Goal: Task Accomplishment & Management: Use online tool/utility

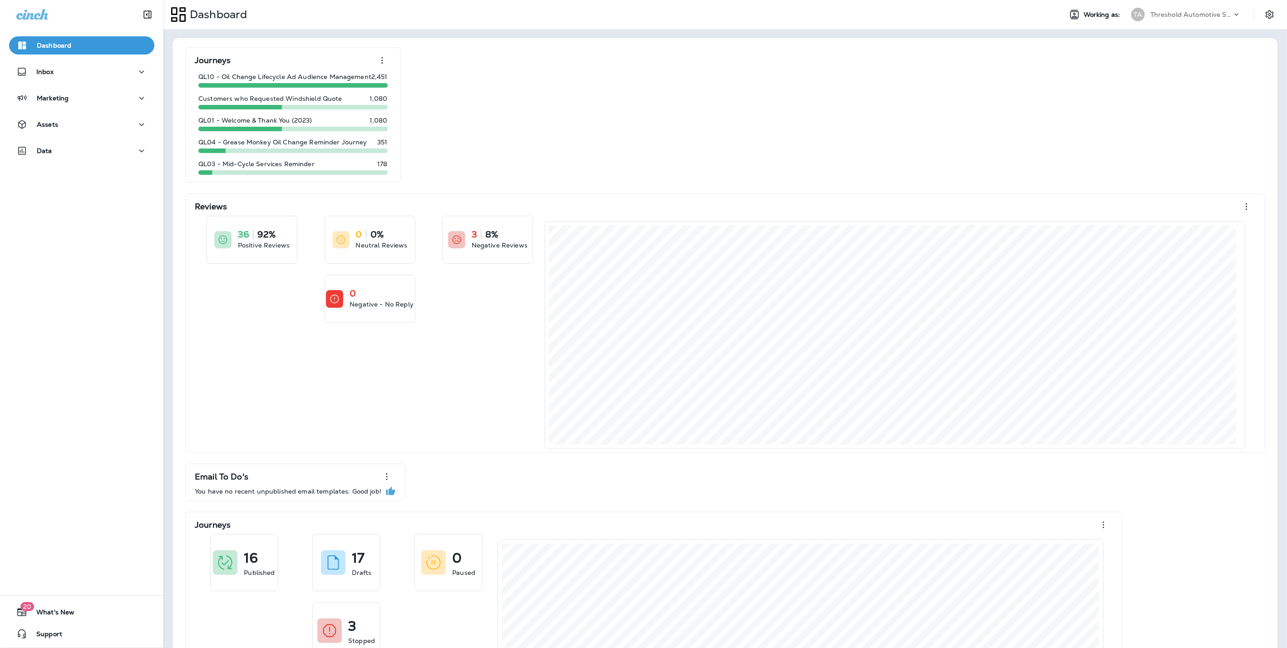
click at [1175, 12] on p "Threshold Automotive Service dba Grease Monkey" at bounding box center [1191, 14] width 82 height 7
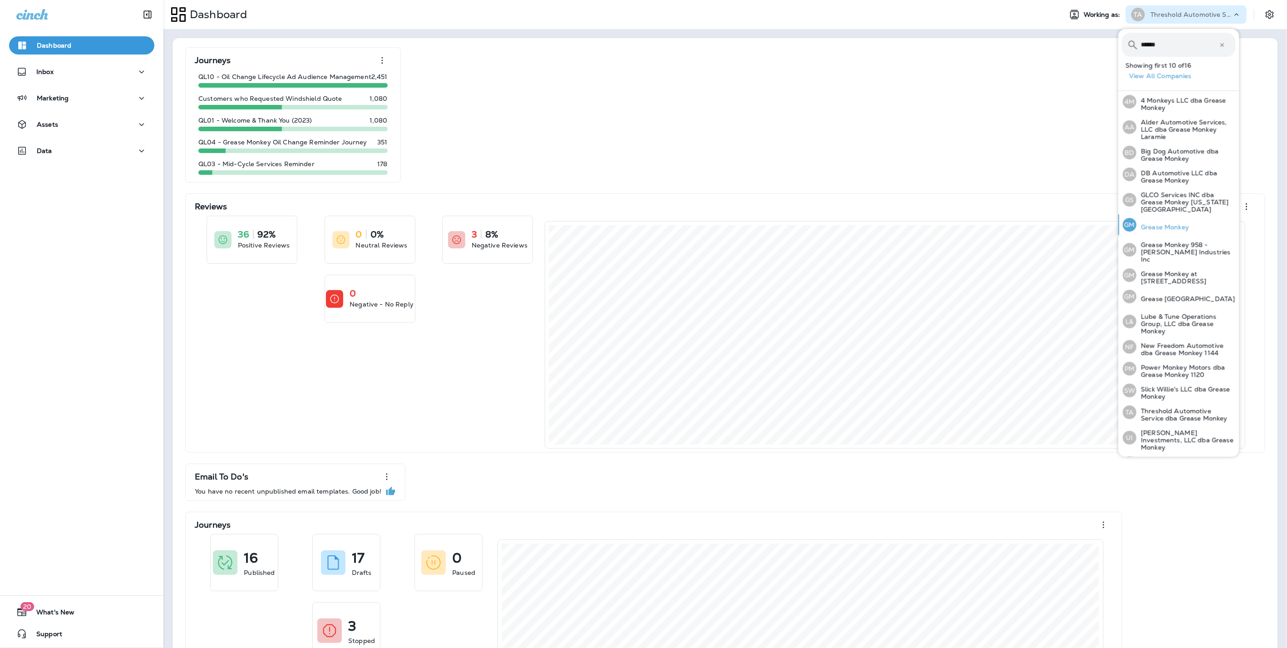
type input "******"
click at [1173, 223] on p "Grease Monkey" at bounding box center [1163, 226] width 53 height 7
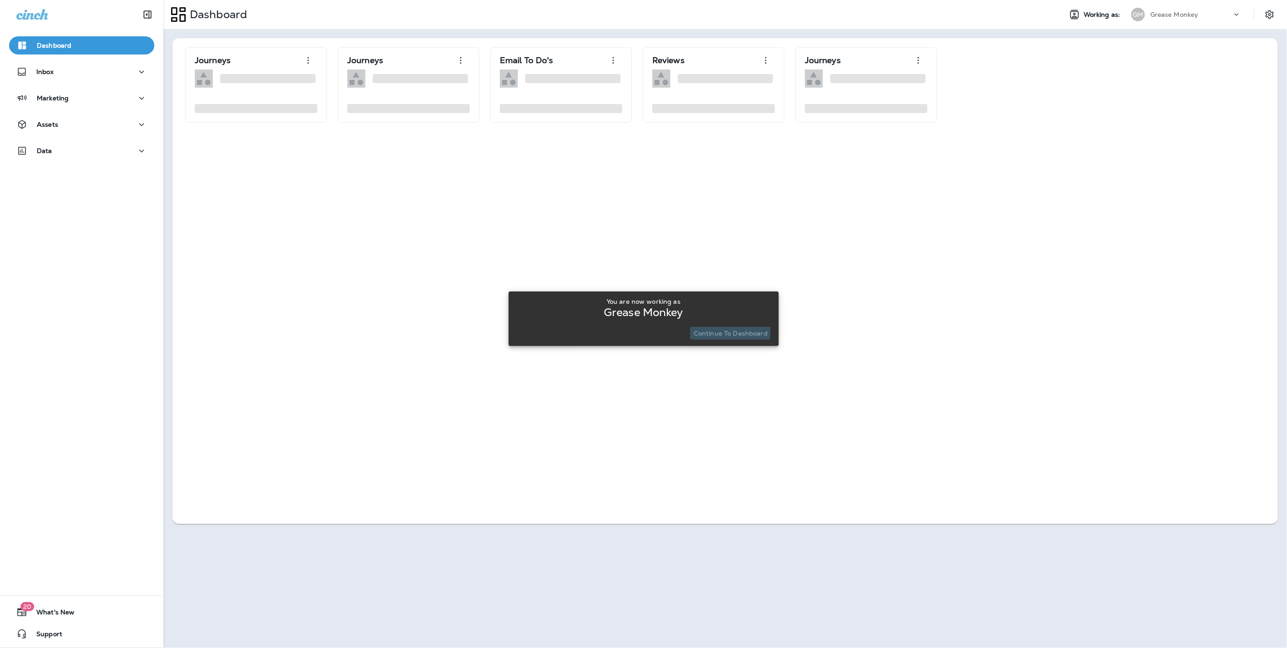
click at [718, 330] on p "Continue to Dashboard" at bounding box center [731, 333] width 74 height 7
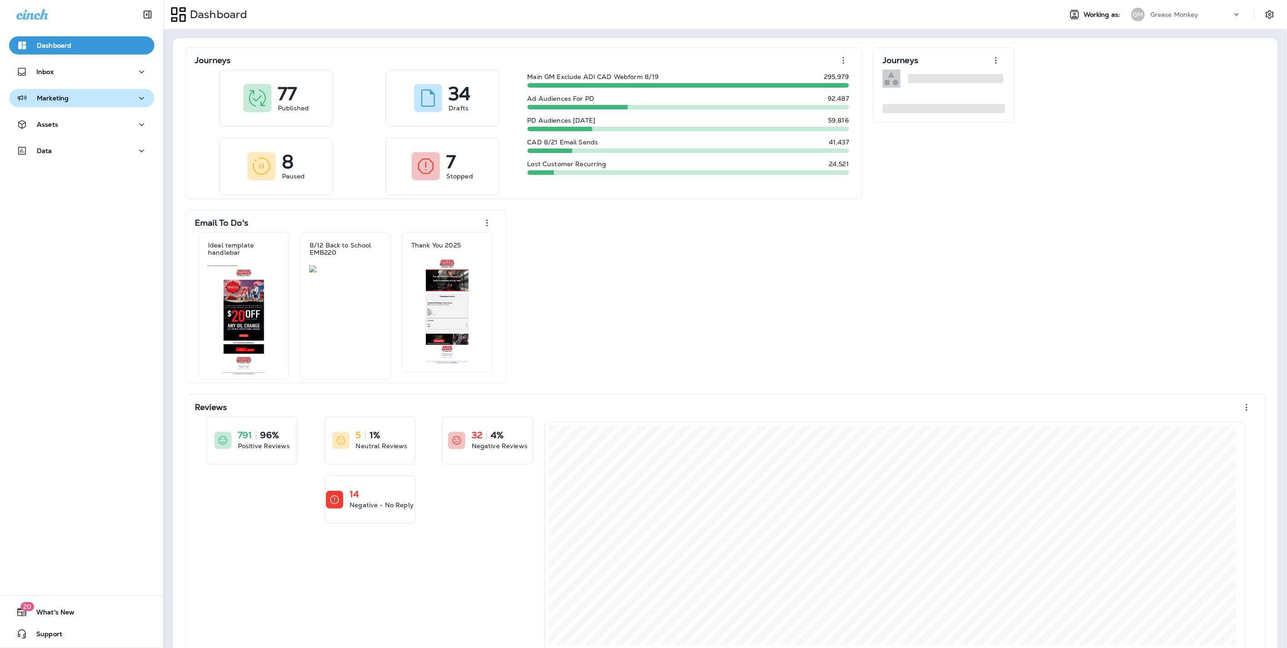
click at [69, 100] on div "Marketing" at bounding box center [81, 98] width 131 height 11
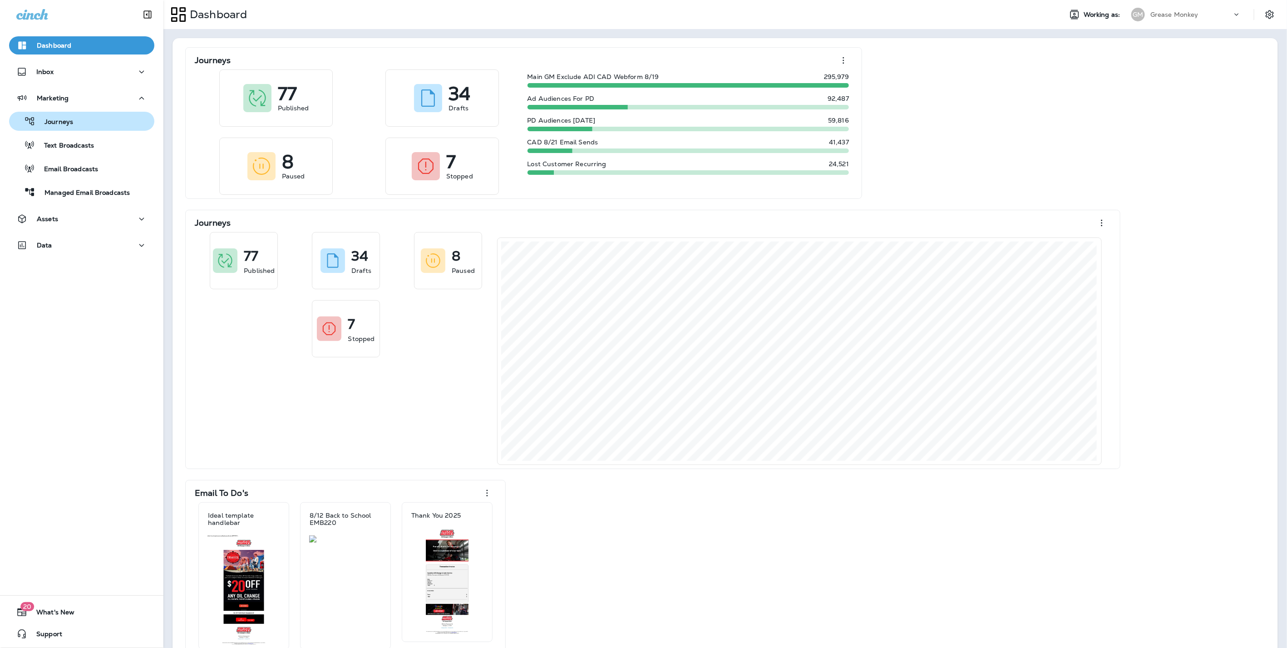
click at [60, 126] on p "Journeys" at bounding box center [54, 122] width 38 height 9
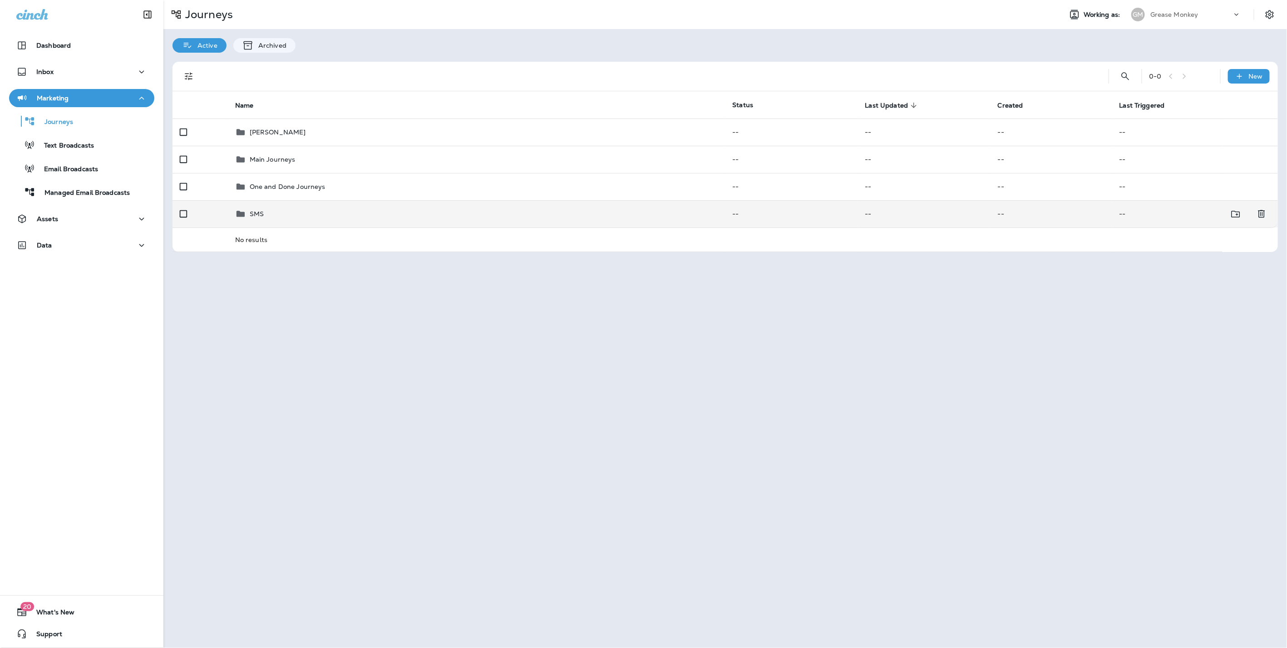
click at [269, 213] on div "SMS" at bounding box center [476, 213] width 483 height 11
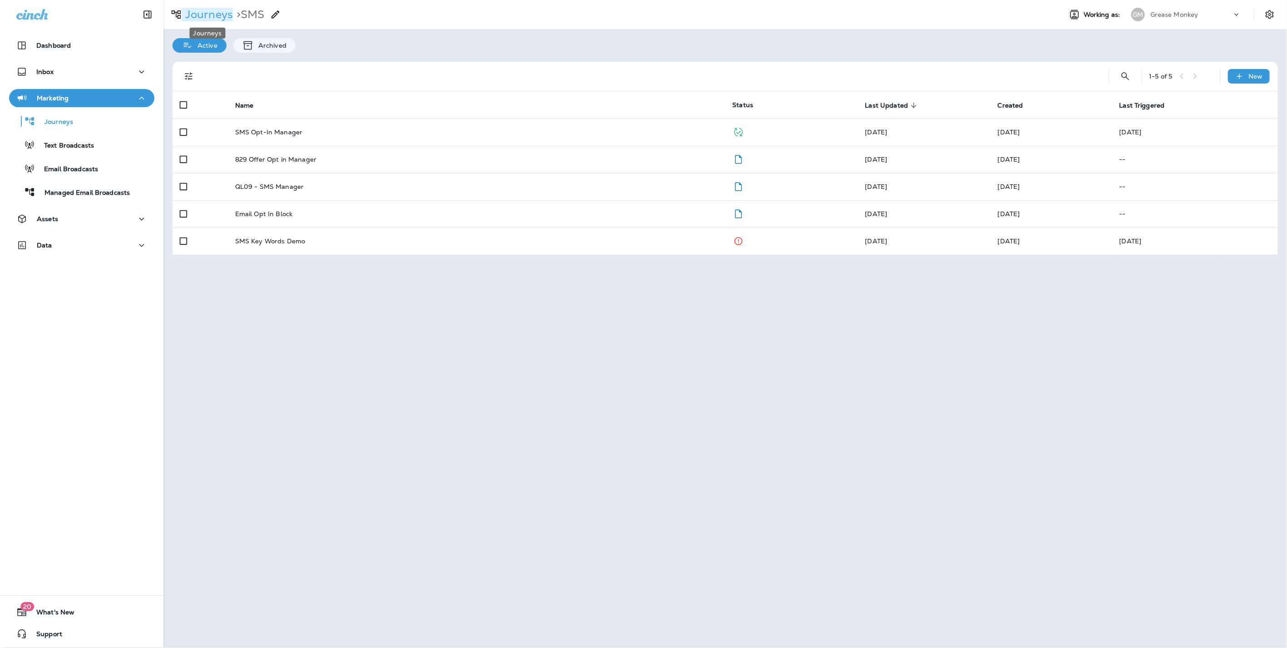
click at [212, 10] on p "Journeys" at bounding box center [207, 15] width 51 height 14
click at [1122, 80] on icon "Search Journeys" at bounding box center [1125, 76] width 11 height 11
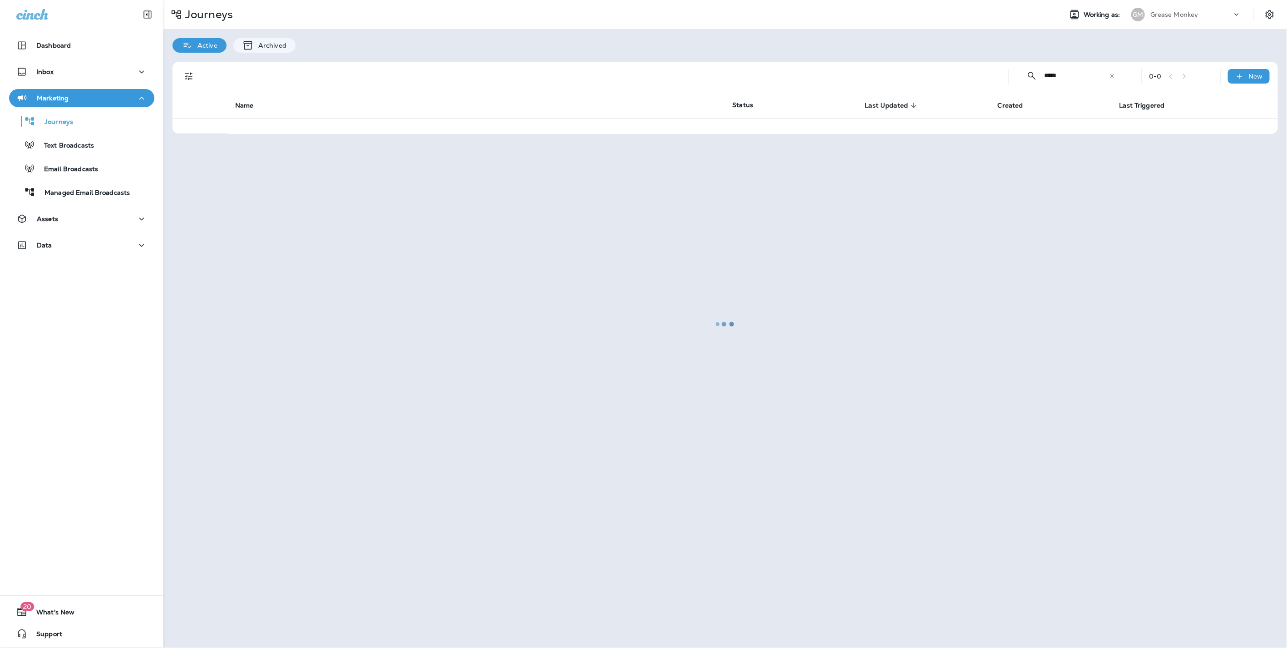
type input "*****"
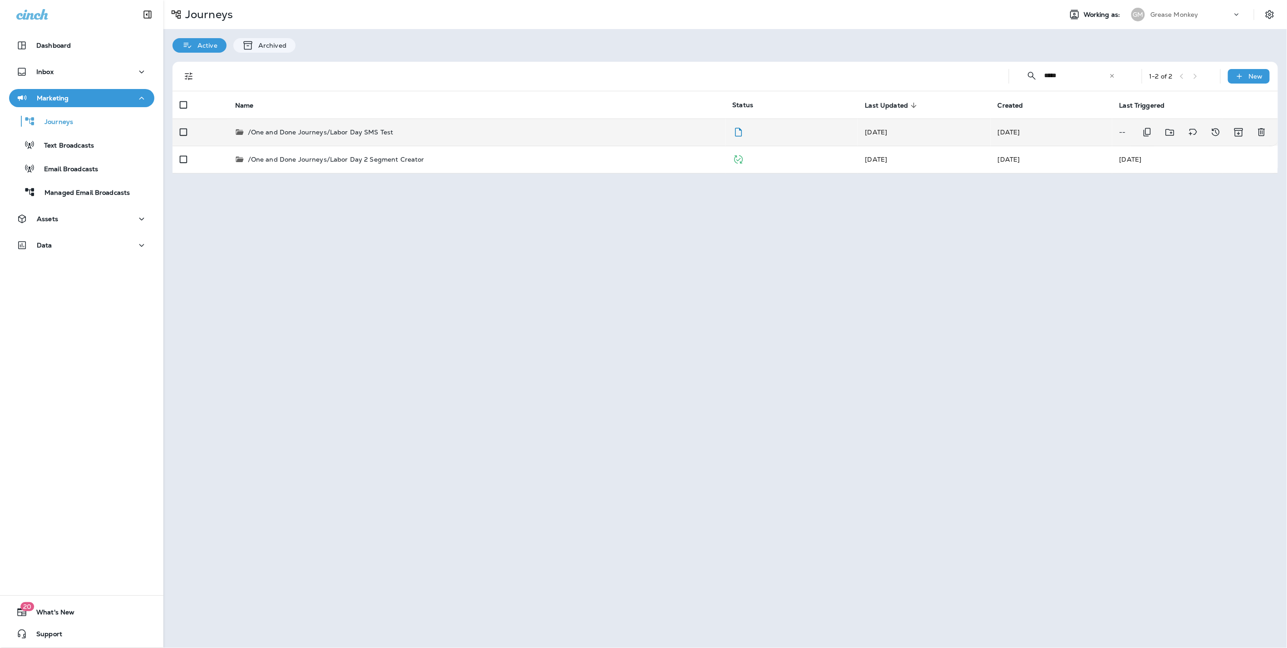
click at [357, 128] on p "/One and Done Journeys/Labor Day SMS Test" at bounding box center [321, 132] width 146 height 9
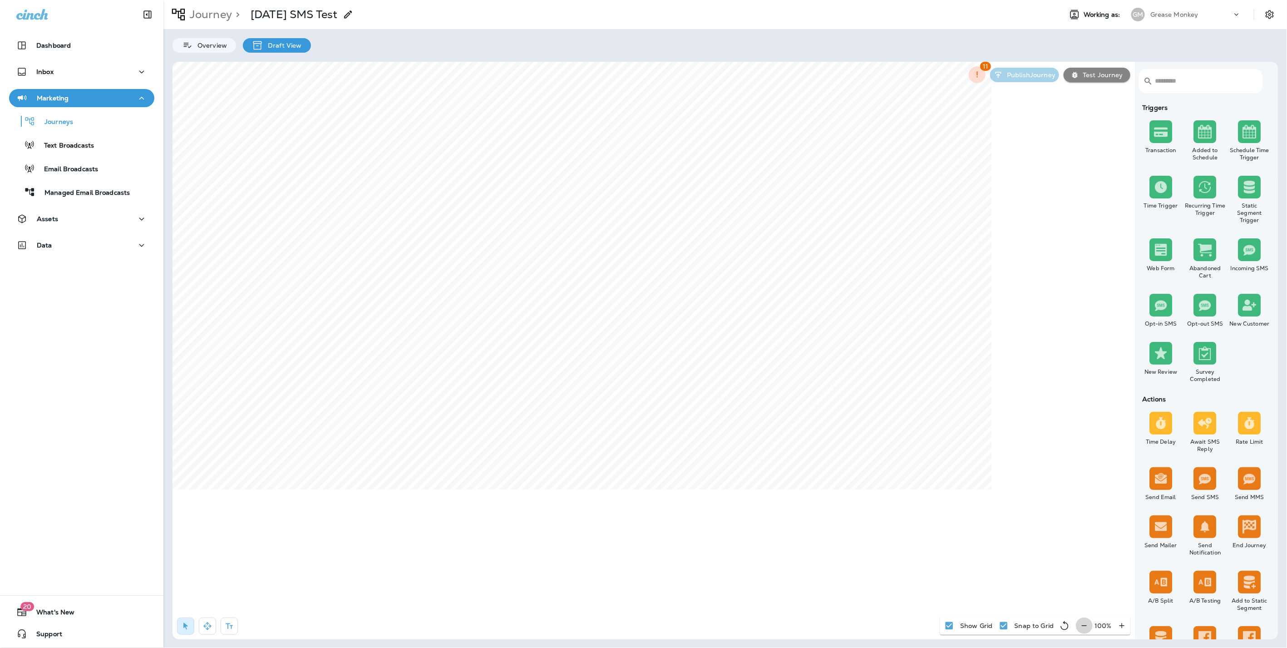
click at [1085, 625] on icon "button" at bounding box center [1084, 625] width 10 height 9
click at [1085, 625] on icon "button" at bounding box center [1088, 625] width 10 height 9
click at [202, 623] on button "button" at bounding box center [207, 625] width 17 height 17
click at [63, 117] on div "Journeys" at bounding box center [43, 121] width 60 height 14
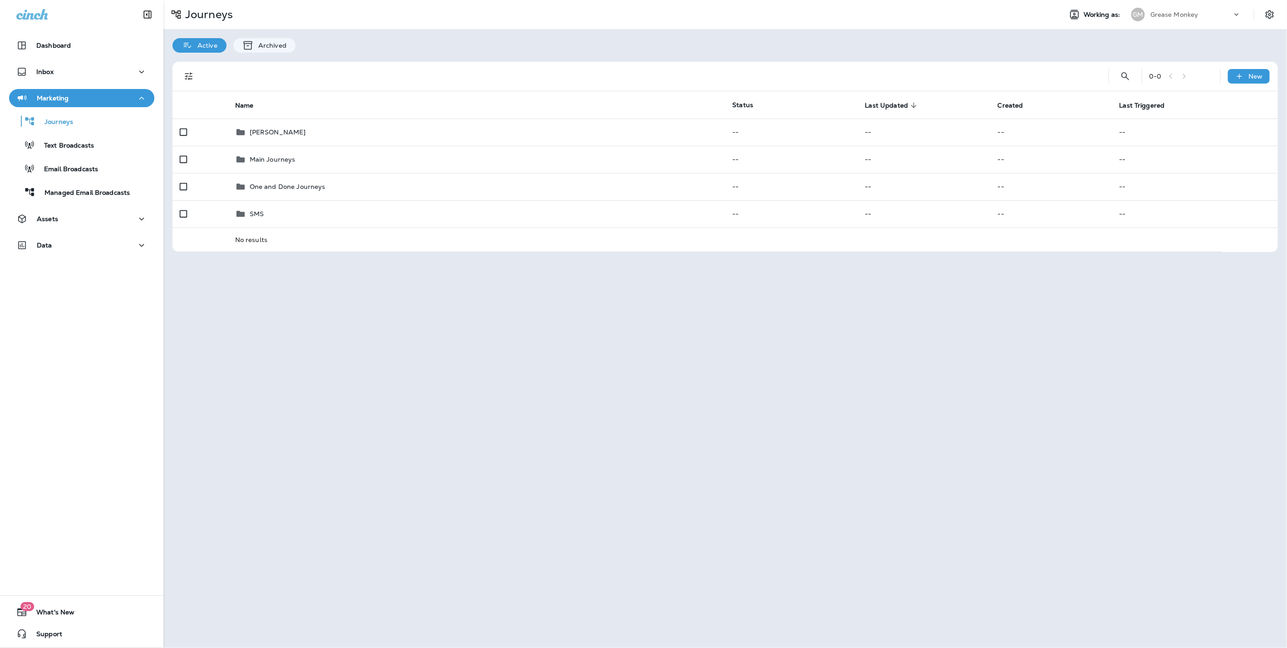
click at [1177, 18] on p "Grease Monkey" at bounding box center [1174, 14] width 48 height 7
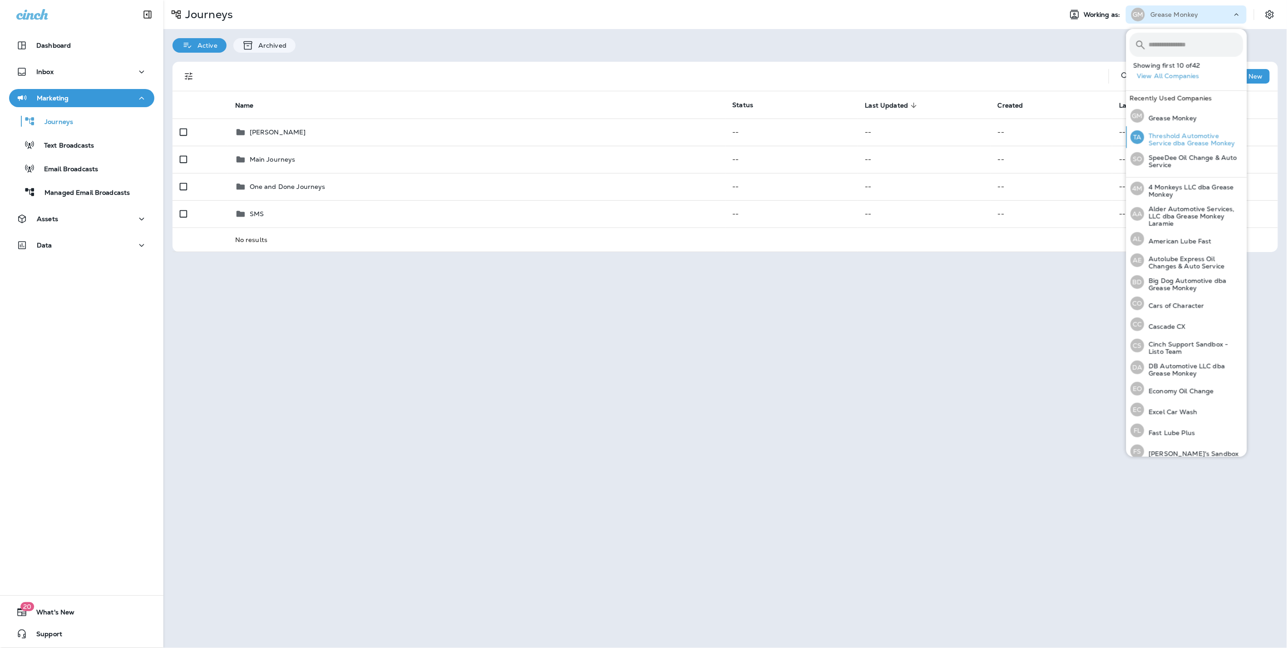
click at [1164, 132] on p "Threshold Automotive Service dba Grease Monkey" at bounding box center [1193, 139] width 99 height 15
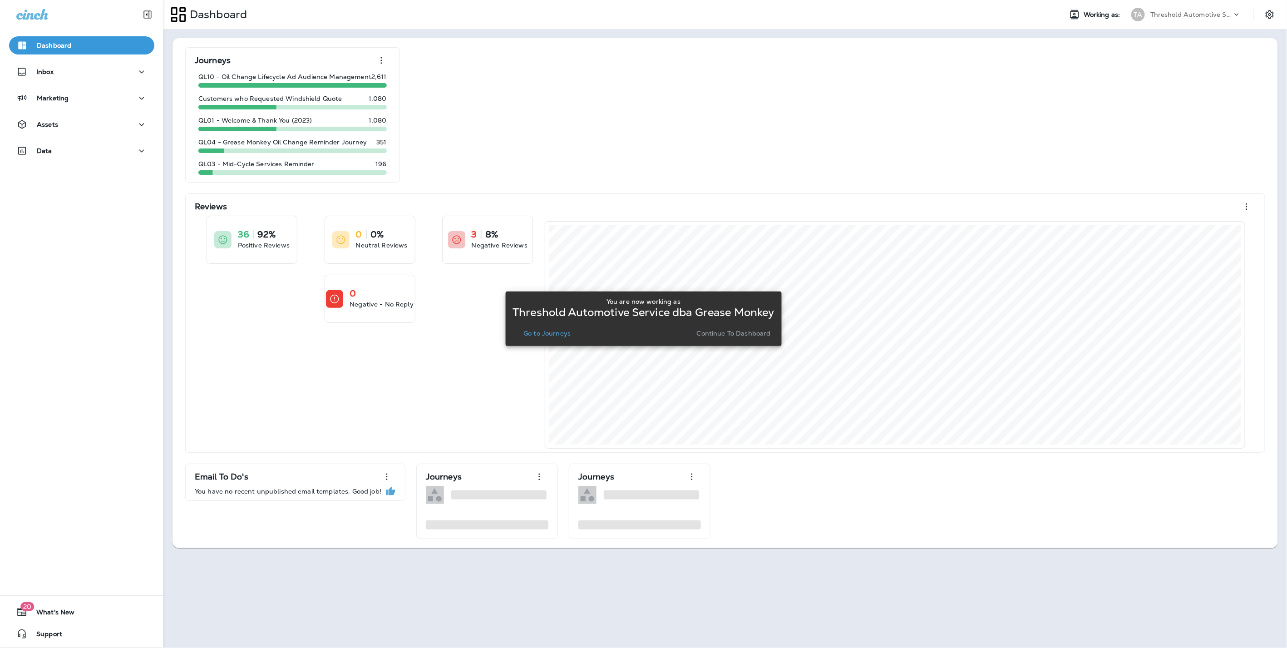
click at [743, 333] on p "Continue to Dashboard" at bounding box center [734, 333] width 74 height 7
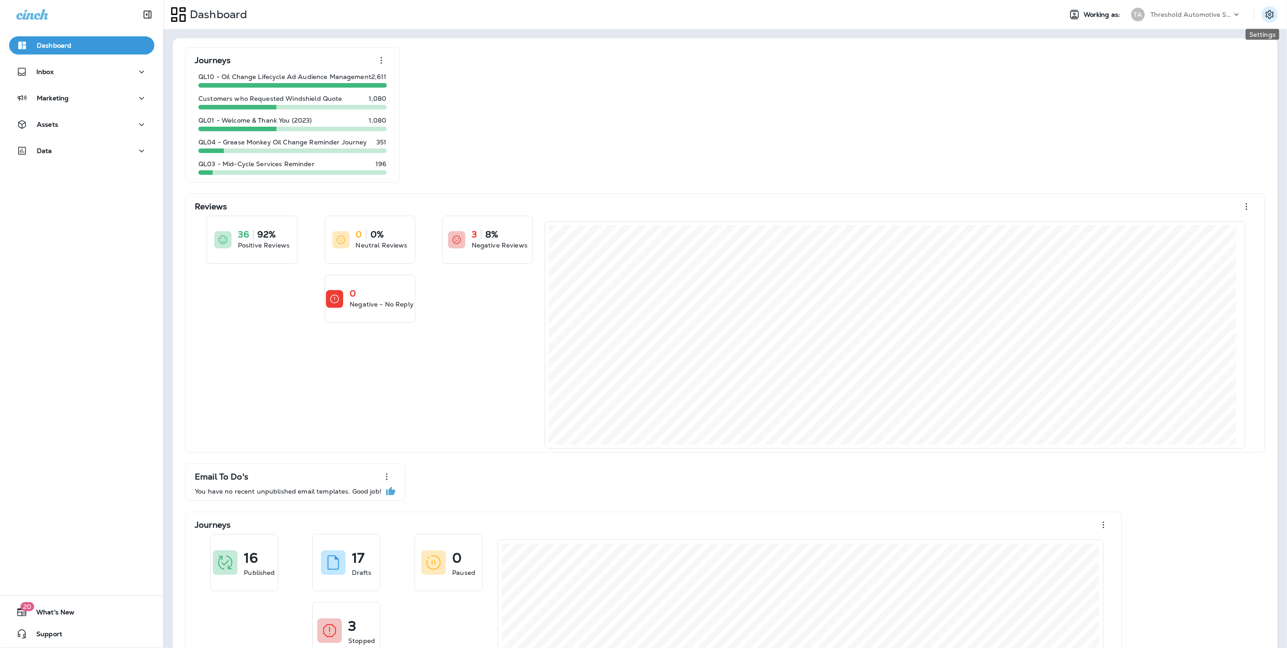
click at [1267, 13] on button "Settings" at bounding box center [1269, 14] width 16 height 16
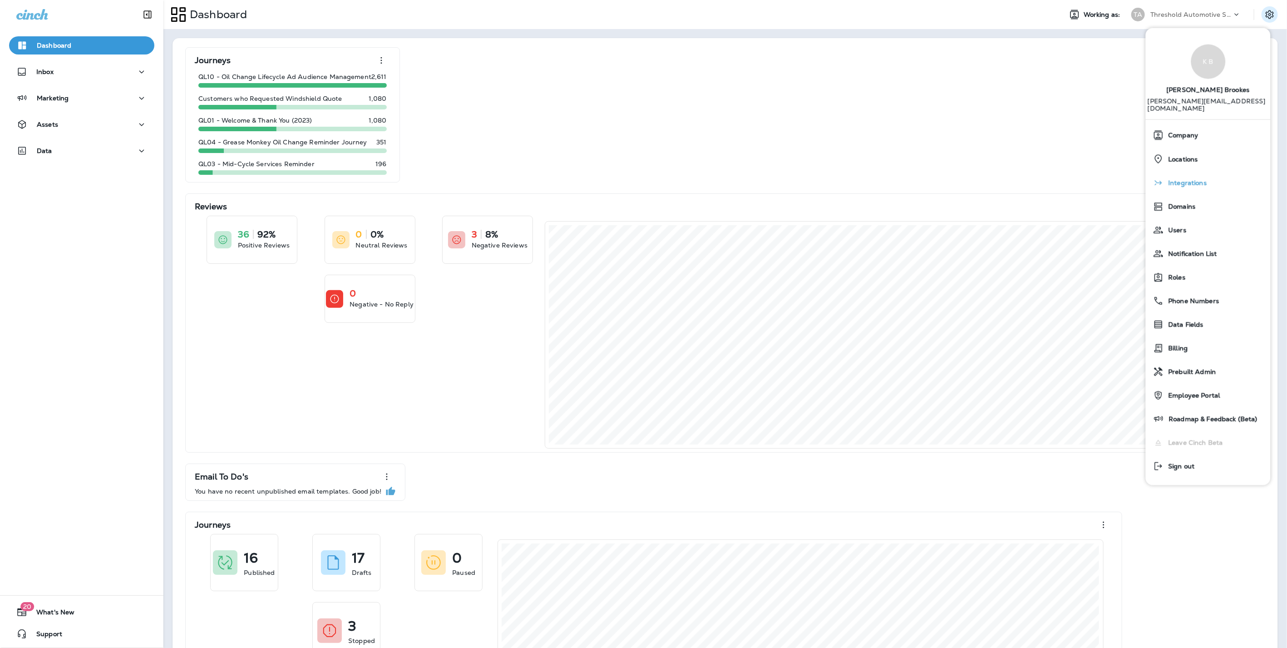
click at [1177, 173] on div "Integrations" at bounding box center [1208, 182] width 118 height 18
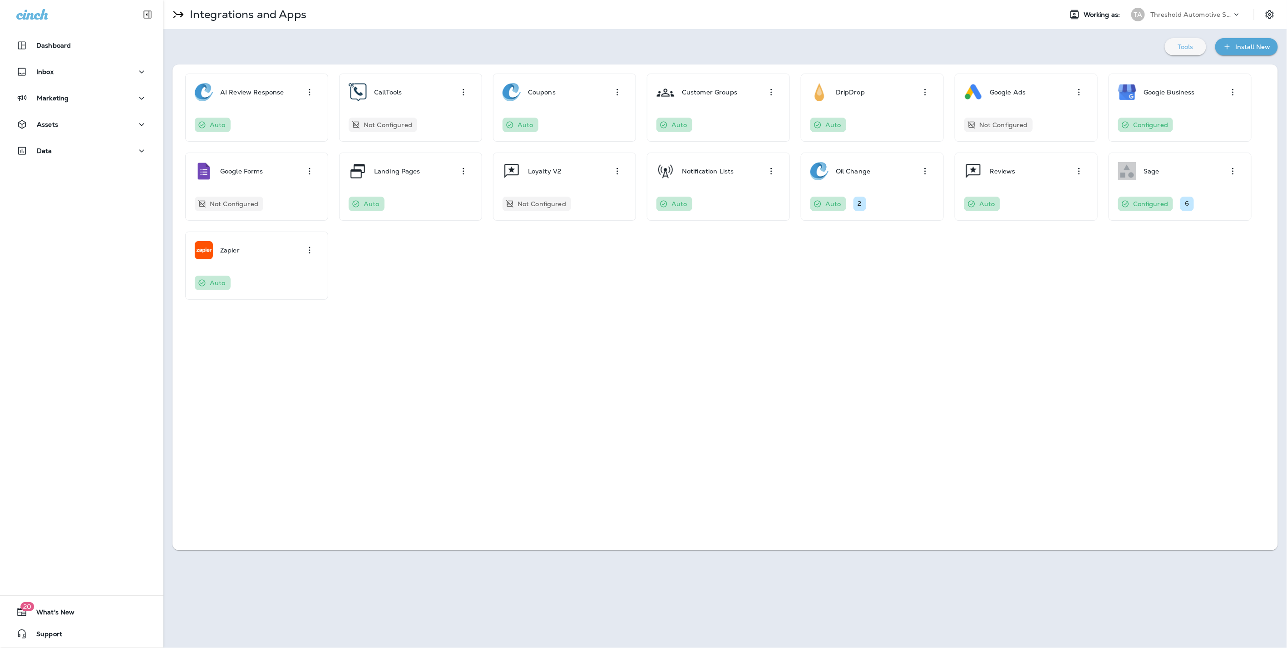
click at [1196, 43] on div "Tools" at bounding box center [1185, 47] width 27 height 12
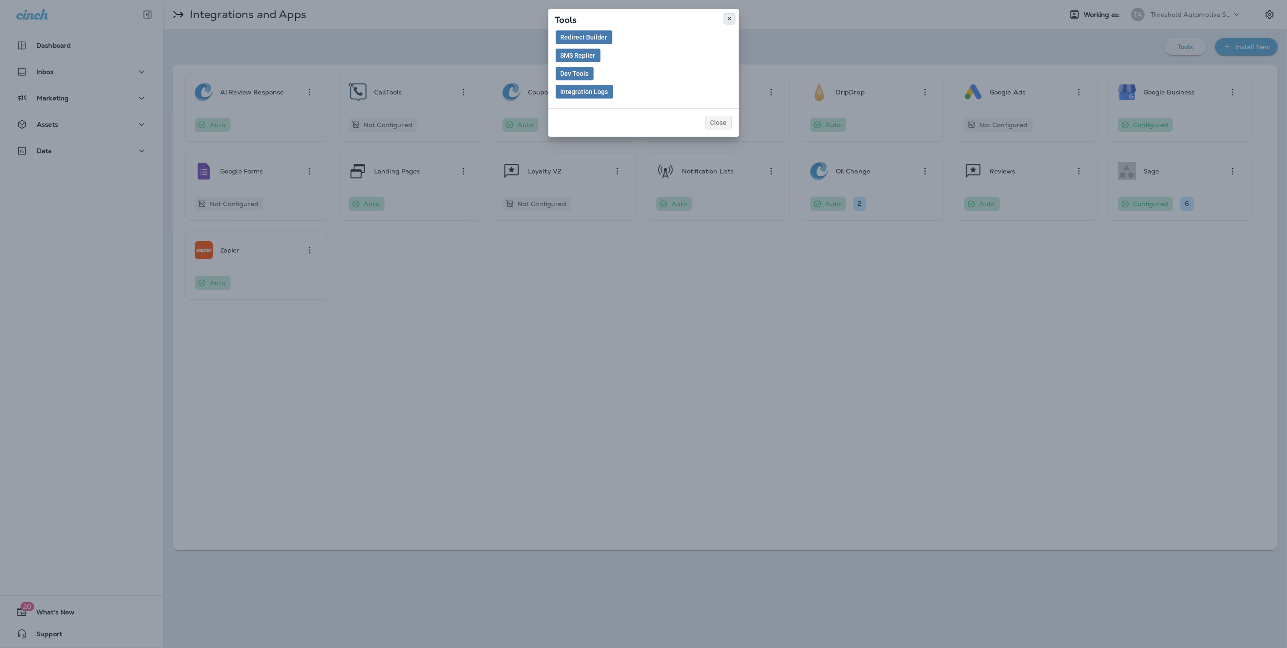
click at [730, 18] on icon at bounding box center [729, 18] width 5 height 5
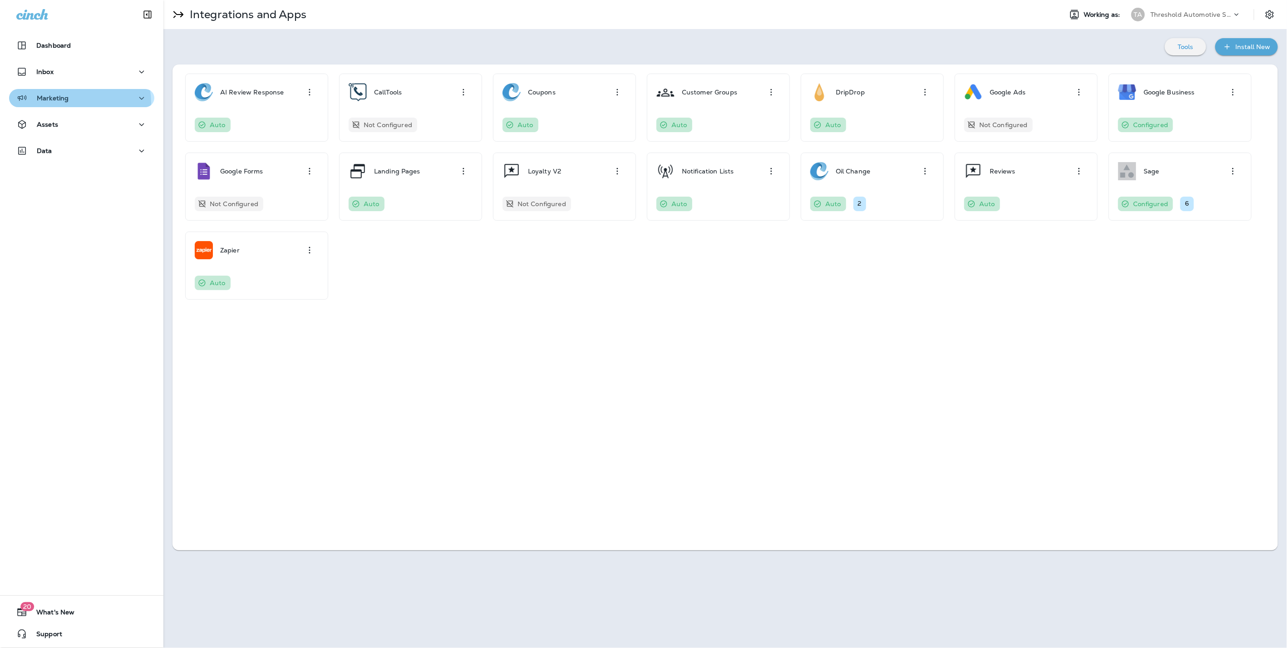
click at [69, 103] on div "Marketing" at bounding box center [81, 98] width 131 height 11
click at [65, 119] on p "Journeys" at bounding box center [54, 122] width 38 height 9
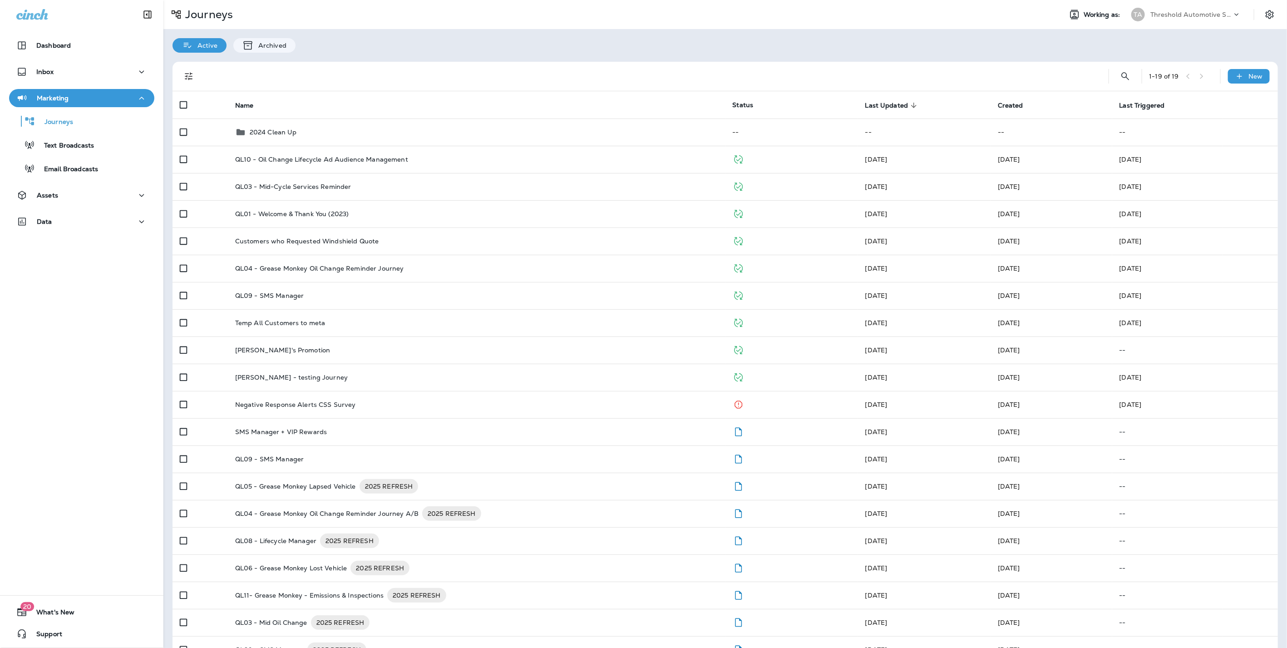
click at [1188, 10] on div "Threshold Automotive Service dba Grease Monkey" at bounding box center [1191, 15] width 82 height 14
type input "***"
click at [1171, 74] on p "New Freedom Automotive dba Grease Monkey 1144" at bounding box center [1186, 75] width 99 height 15
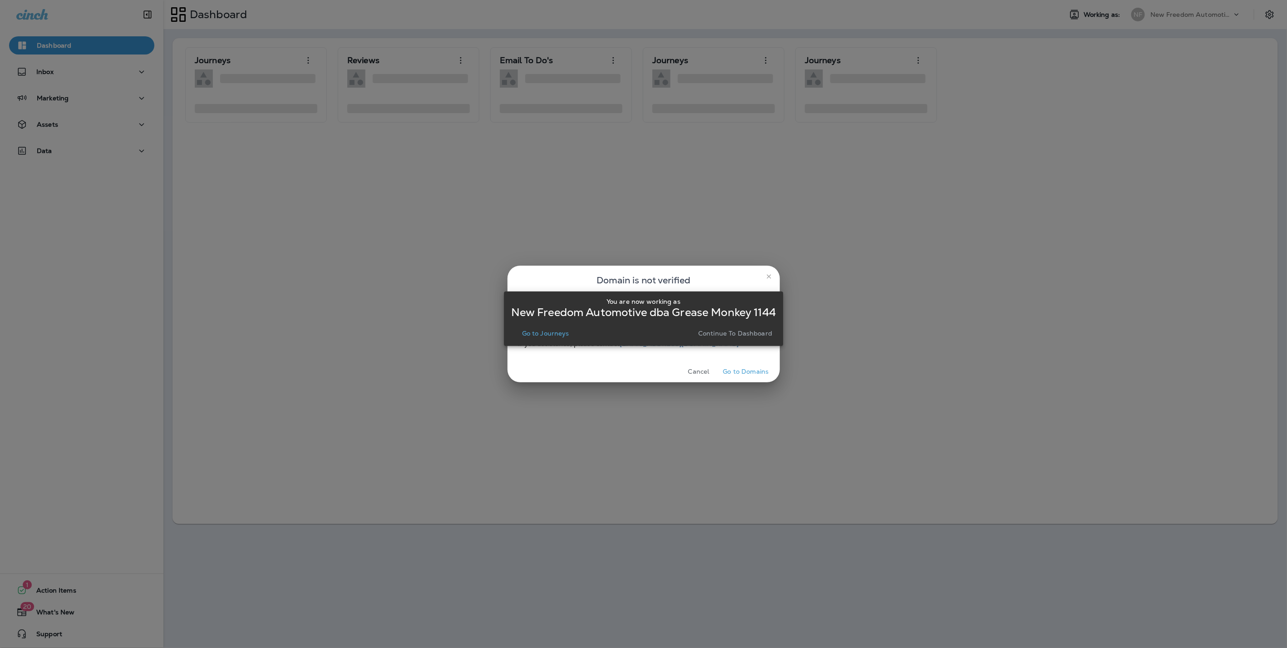
click at [722, 334] on p "Continue to Dashboard" at bounding box center [735, 333] width 74 height 7
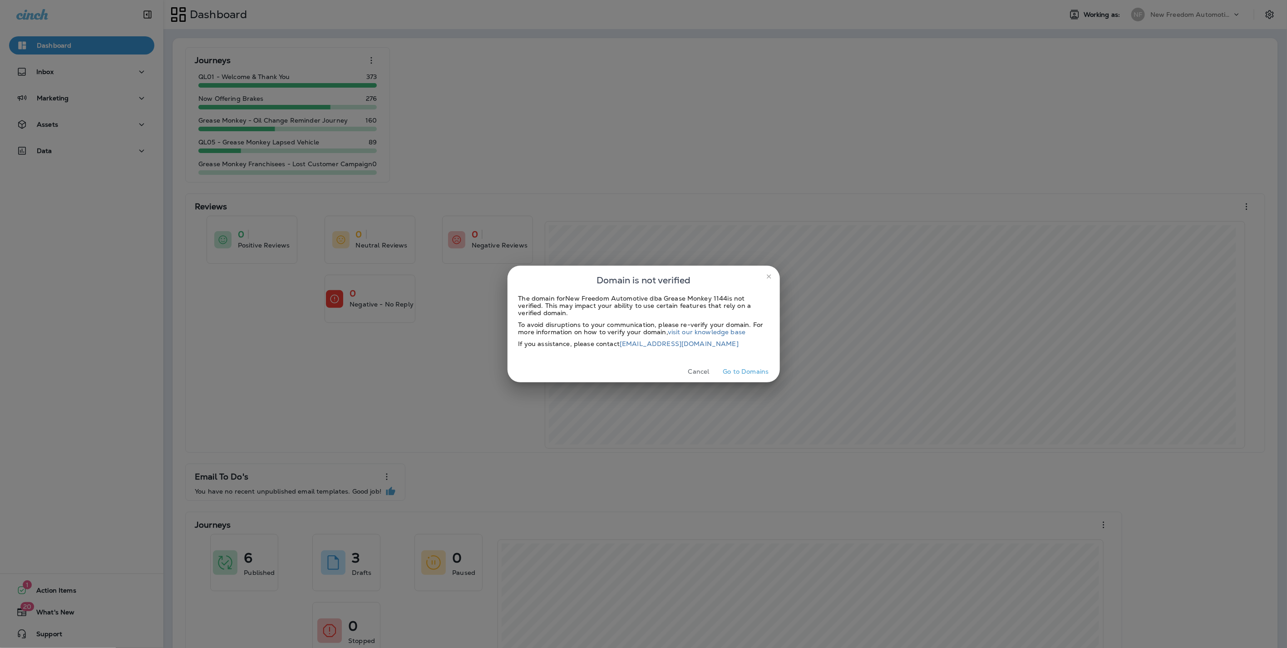
click at [776, 277] on h2 "Domain is not verified" at bounding box center [643, 280] width 272 height 29
click at [772, 278] on icon "close" at bounding box center [768, 276] width 7 height 7
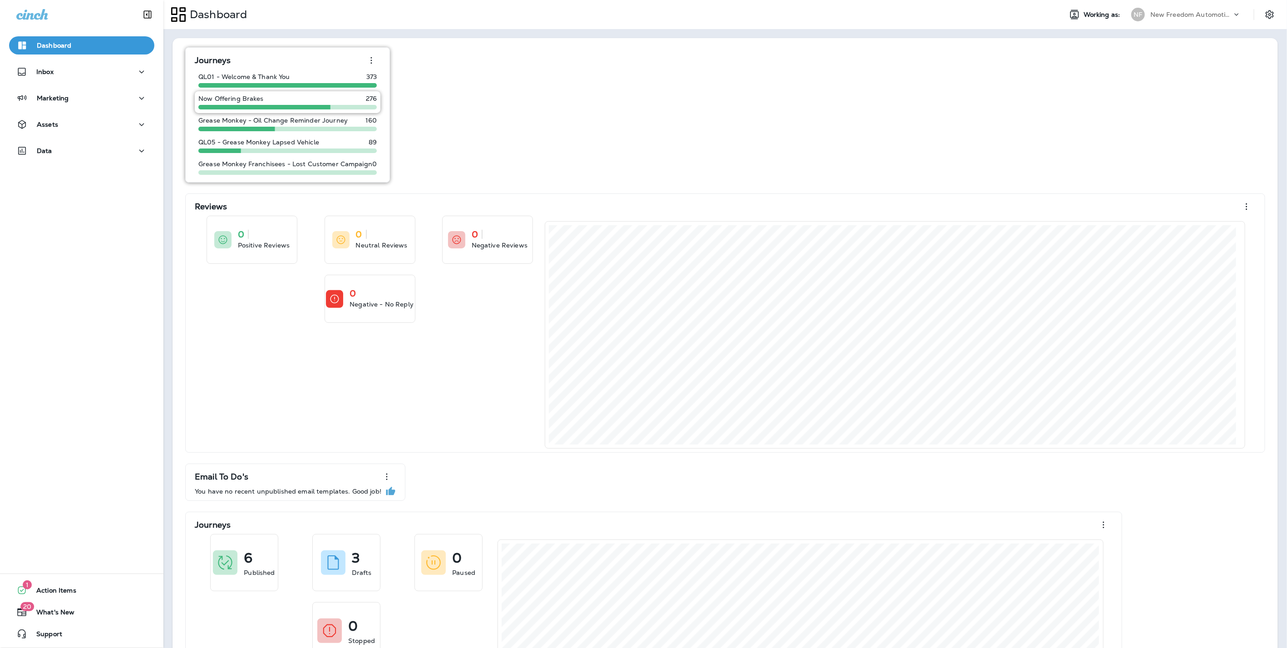
click at [242, 93] on div "Now Offering Brakes 276" at bounding box center [288, 102] width 186 height 22
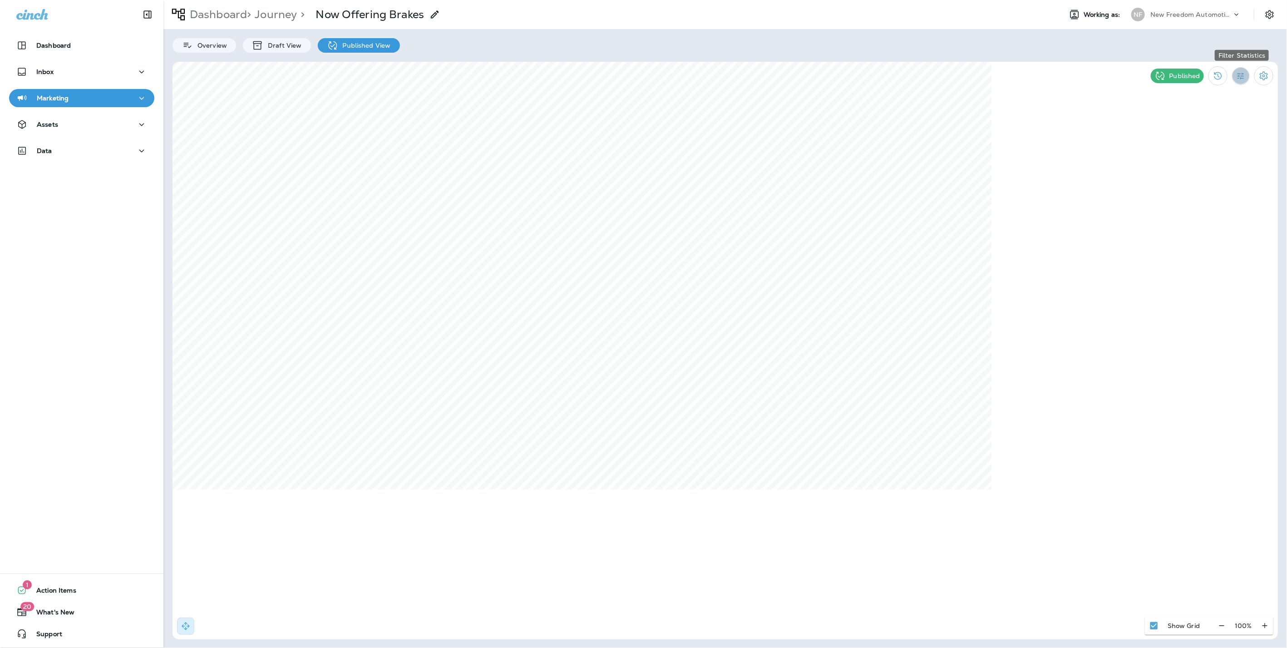
click at [1239, 74] on icon "Filter Statistics" at bounding box center [1241, 76] width 10 height 10
click at [1186, 138] on p "7 Days" at bounding box center [1189, 139] width 20 height 7
drag, startPoint x: 1241, startPoint y: 77, endPoint x: 1243, endPoint y: 85, distance: 7.9
click at [1242, 77] on icon "Filter Statistics" at bounding box center [1241, 76] width 10 height 10
select select "*"
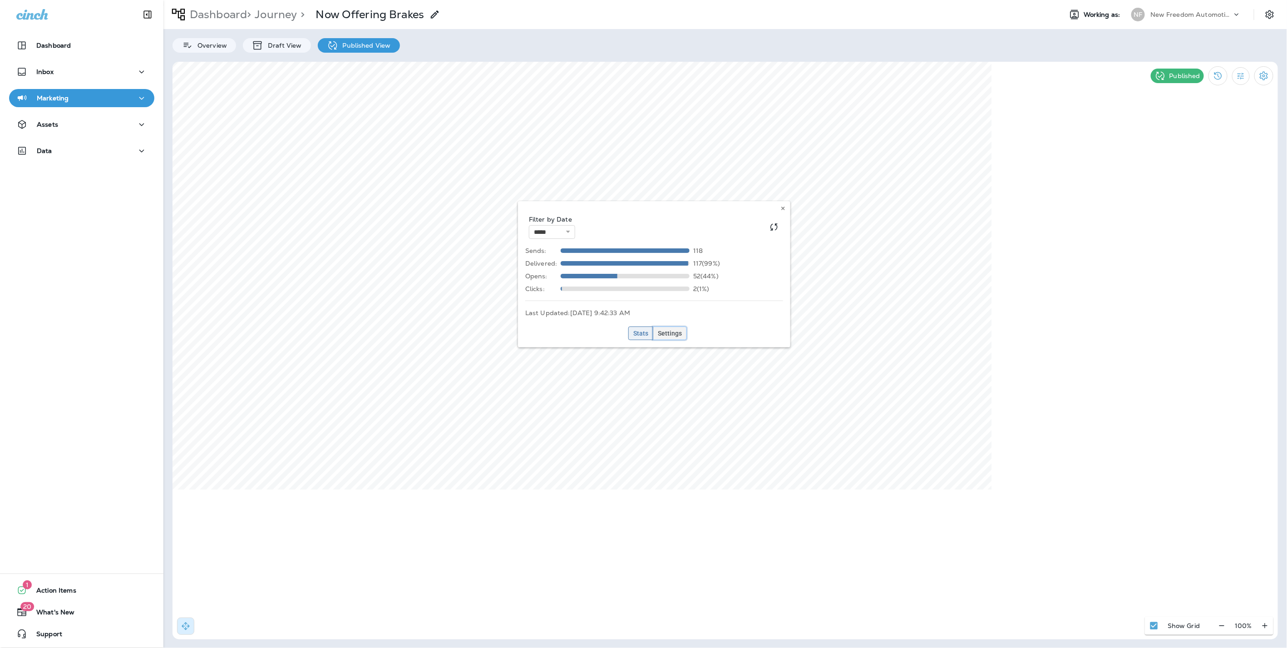
click at [673, 328] on button "Settings" at bounding box center [670, 333] width 34 height 14
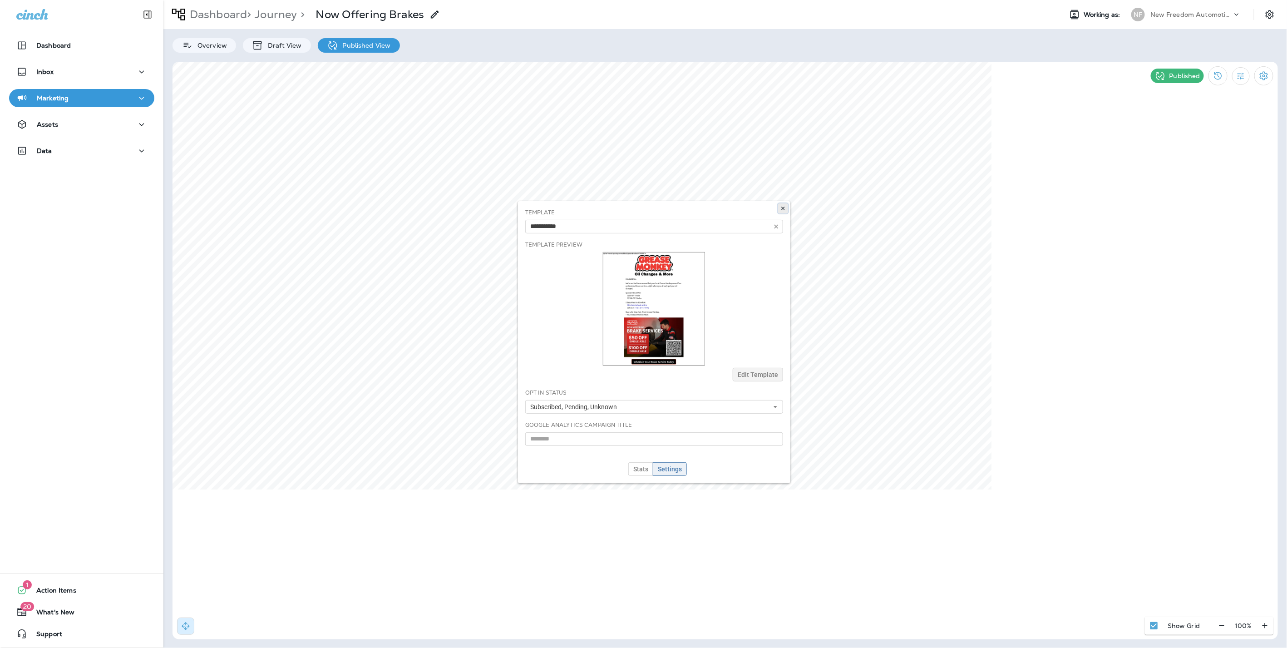
click at [785, 206] on icon at bounding box center [782, 208] width 5 height 5
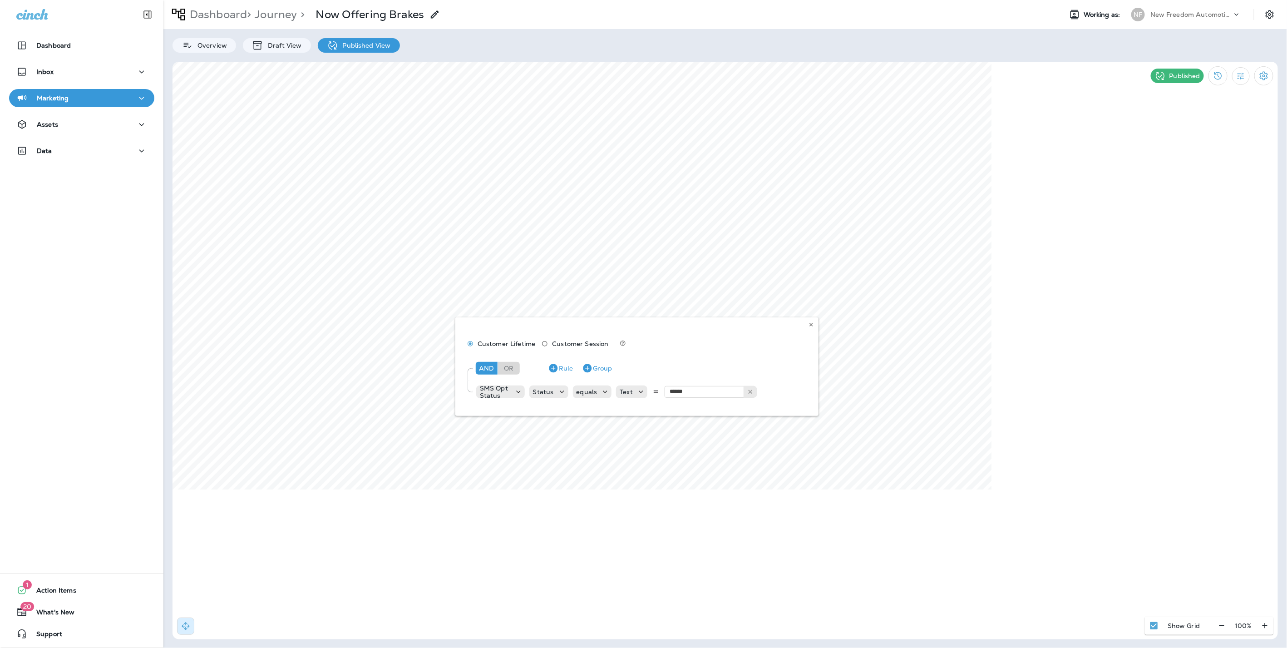
click at [805, 325] on div "Customer Lifetime Customer Session And Or Rule Group SMS Opt Status Status equa…" at bounding box center [636, 366] width 363 height 98
click at [808, 323] on icon at bounding box center [810, 324] width 5 height 5
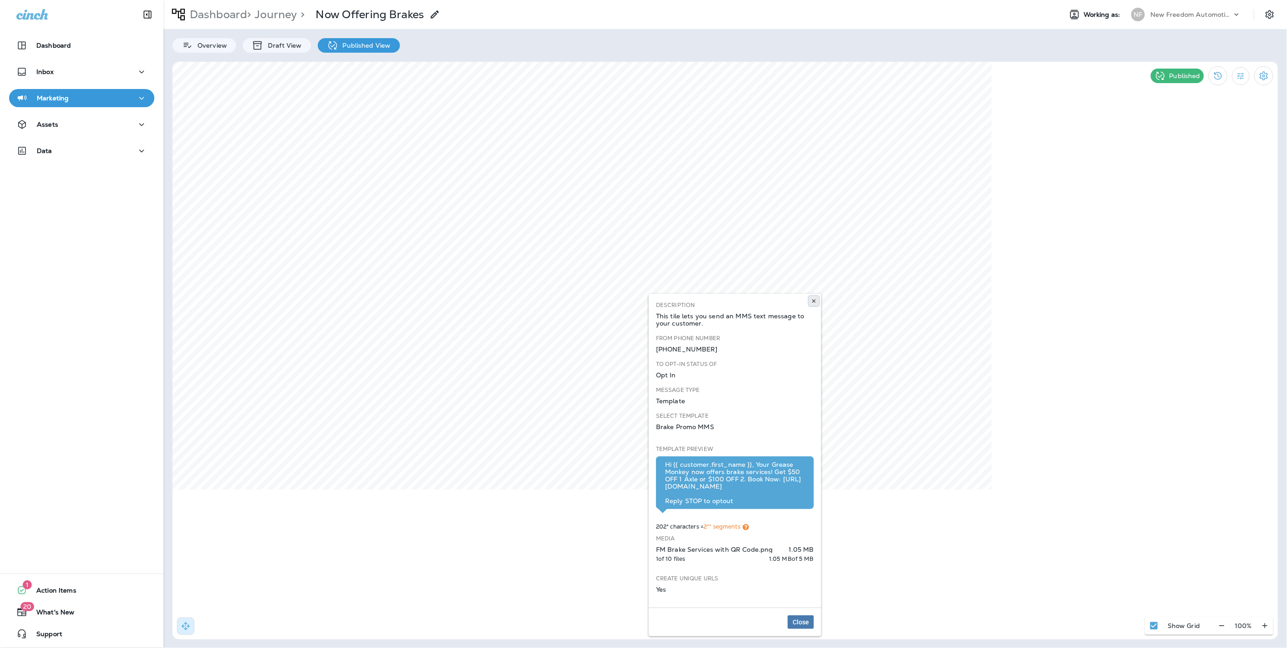
click at [813, 302] on icon at bounding box center [813, 300] width 5 height 5
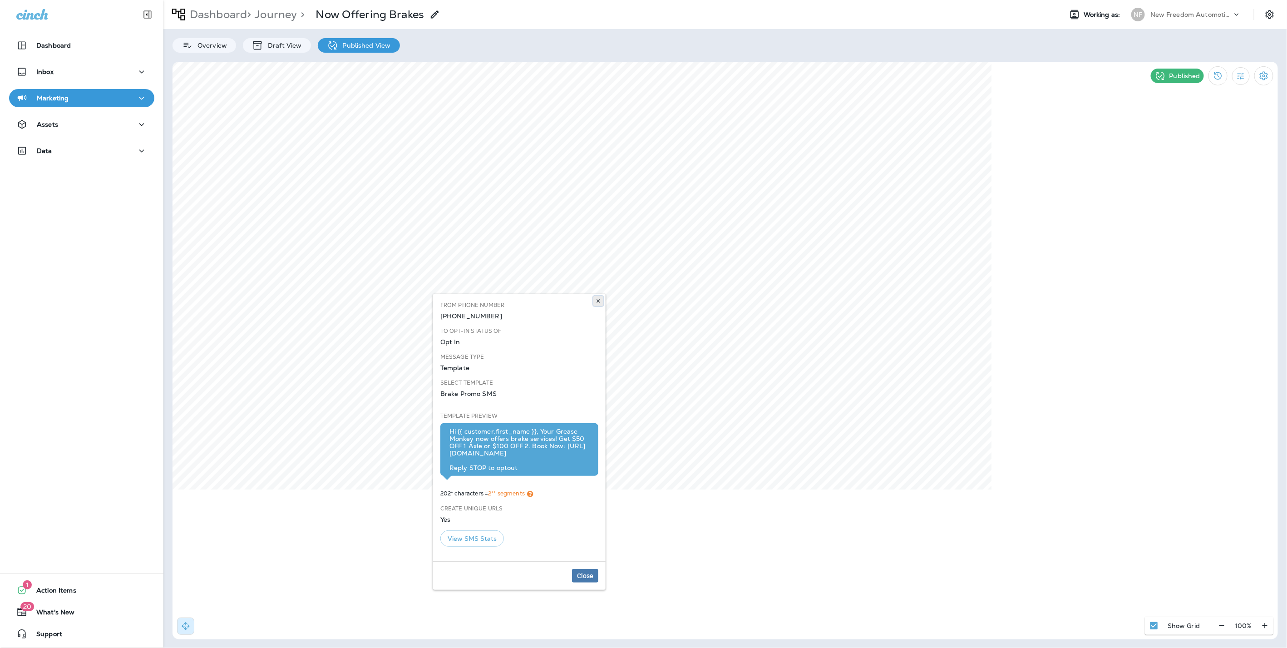
click at [598, 300] on use at bounding box center [597, 301] width 3 height 4
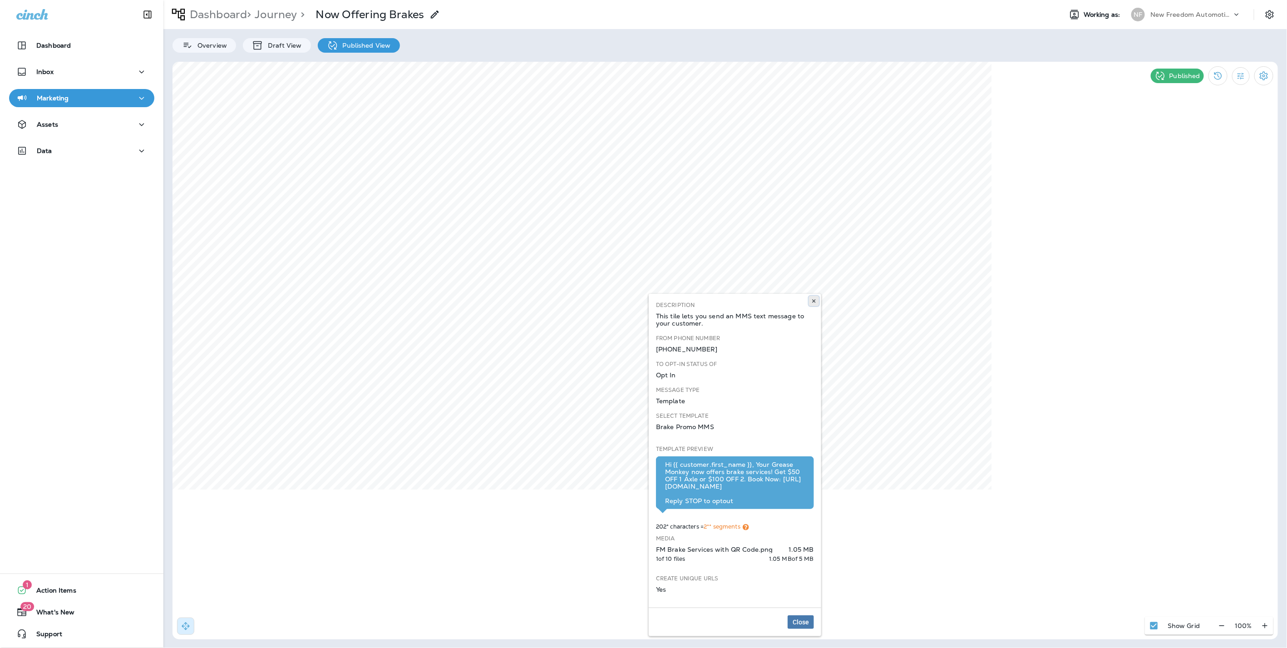
click at [815, 300] on icon at bounding box center [813, 300] width 5 height 5
